Goal: Task Accomplishment & Management: Use online tool/utility

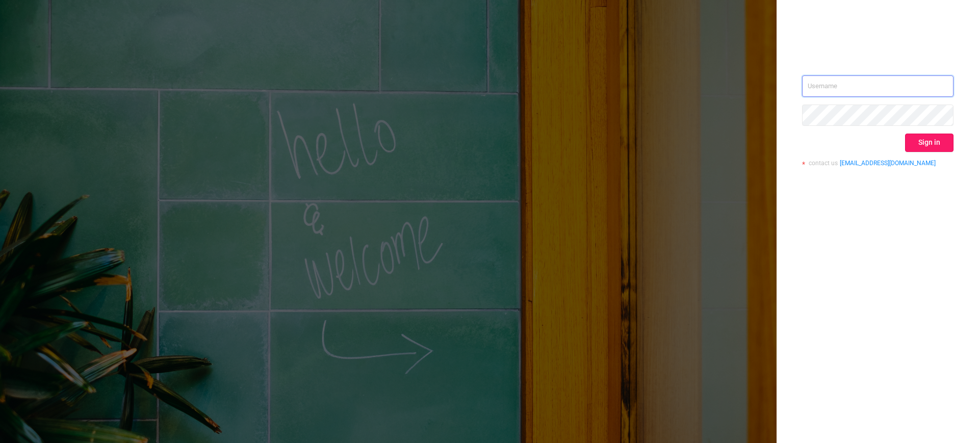
type input "[EMAIL_ADDRESS][DOMAIN_NAME]"
click at [924, 139] on button "Sign in" at bounding box center [929, 143] width 48 height 18
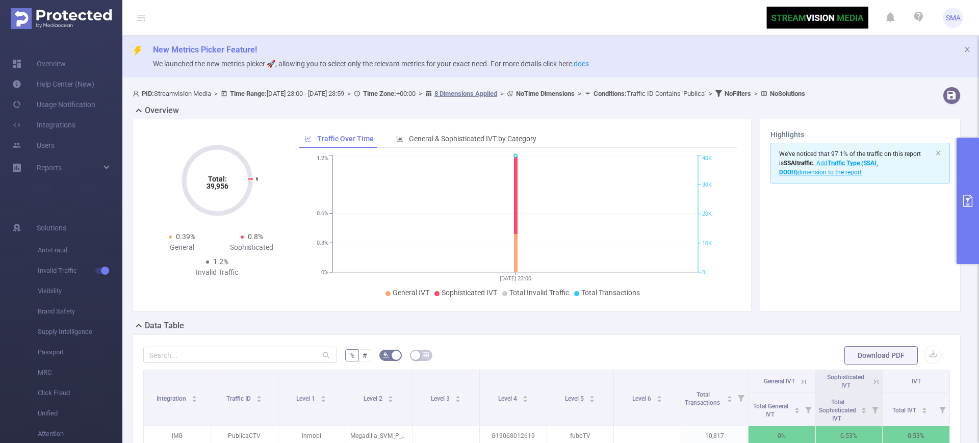
click at [961, 212] on button "primary" at bounding box center [967, 201] width 22 height 126
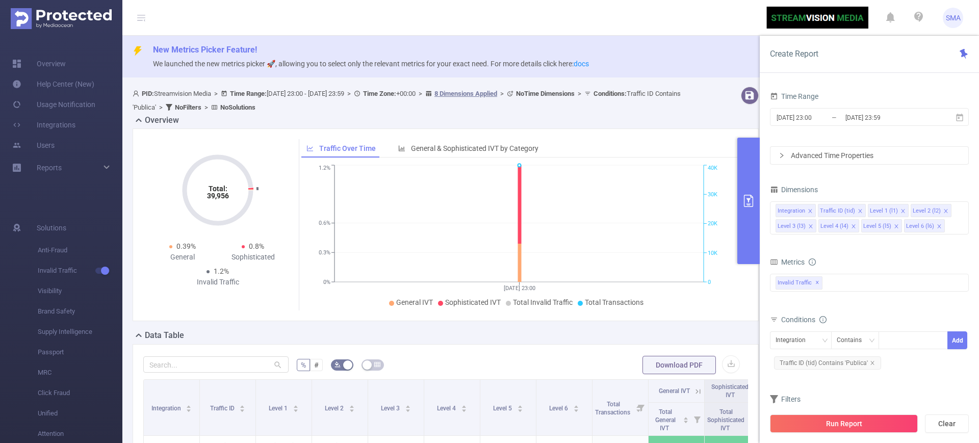
click at [961, 212] on icon "icon: close-circle" at bounding box center [960, 209] width 6 height 6
click at [684, 57] on div "New Metrics Picker Feature! We launched the new metrics picker 🚀, allowing you …" at bounding box center [550, 57] width 856 height 42
click at [843, 426] on button "Run Report" at bounding box center [844, 423] width 148 height 18
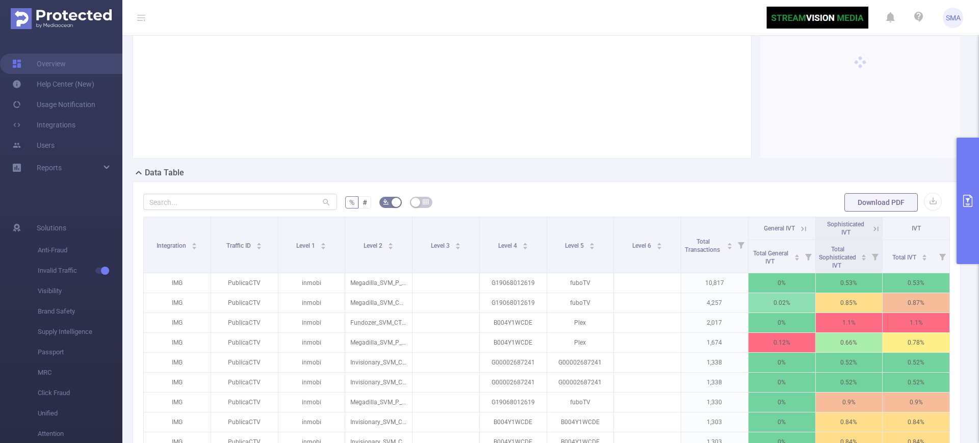
scroll to position [236, 0]
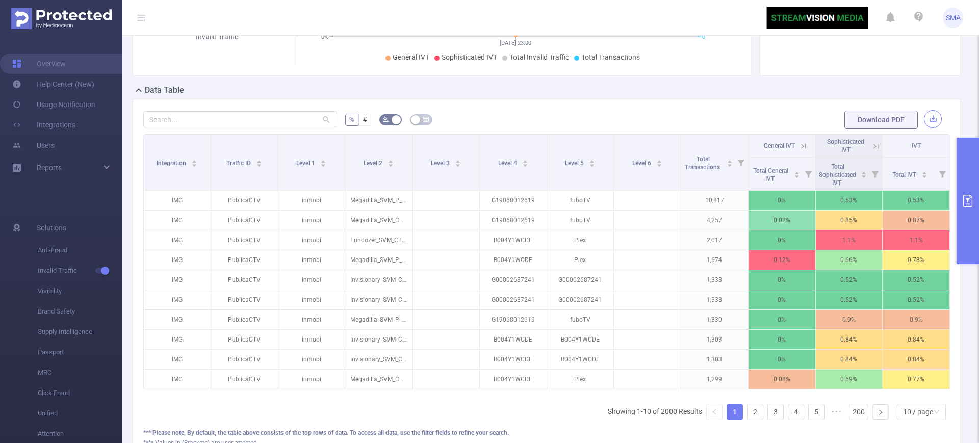
click at [927, 121] on button "button" at bounding box center [933, 119] width 18 height 18
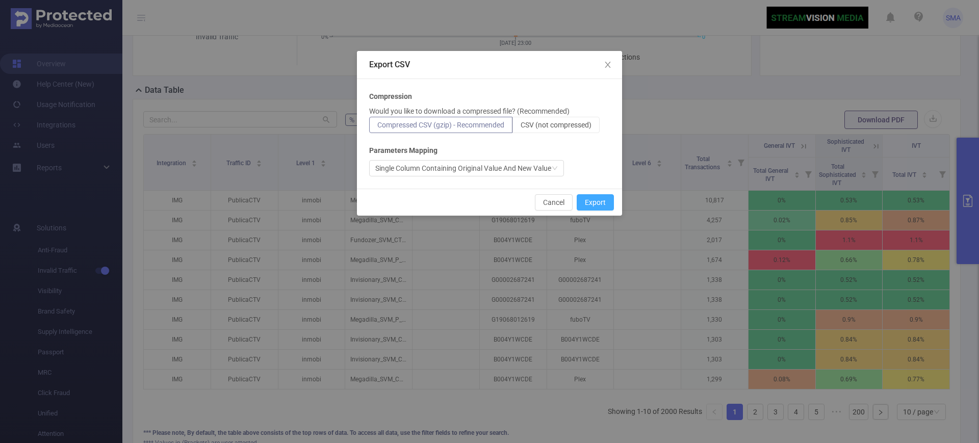
click at [602, 207] on button "Export" at bounding box center [595, 202] width 37 height 16
